Goal: Navigation & Orientation: Find specific page/section

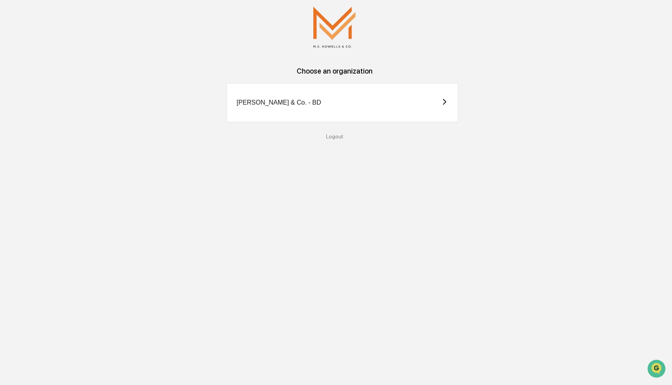
click at [311, 103] on div "M.S. Howells & Co. - BD" at bounding box center [342, 102] width 231 height 39
